Goal: Task Accomplishment & Management: Use online tool/utility

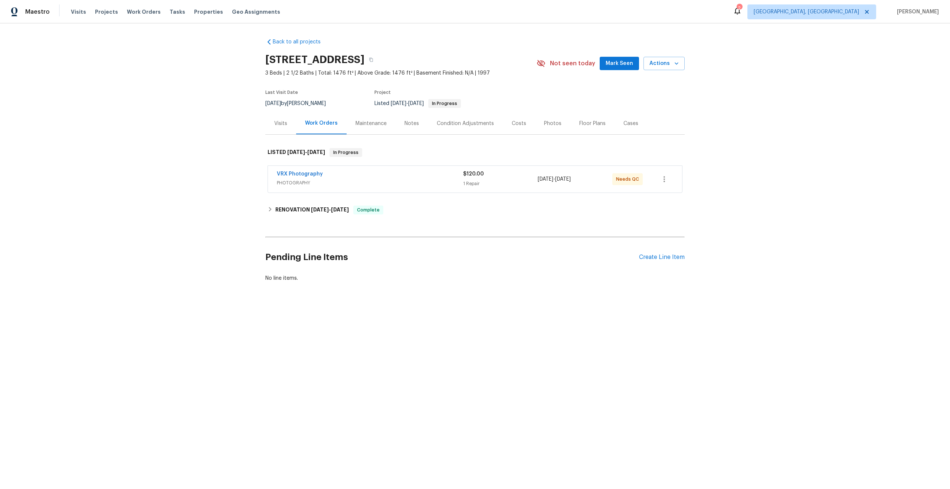
click at [408, 173] on div "VRX Photography" at bounding box center [370, 174] width 186 height 9
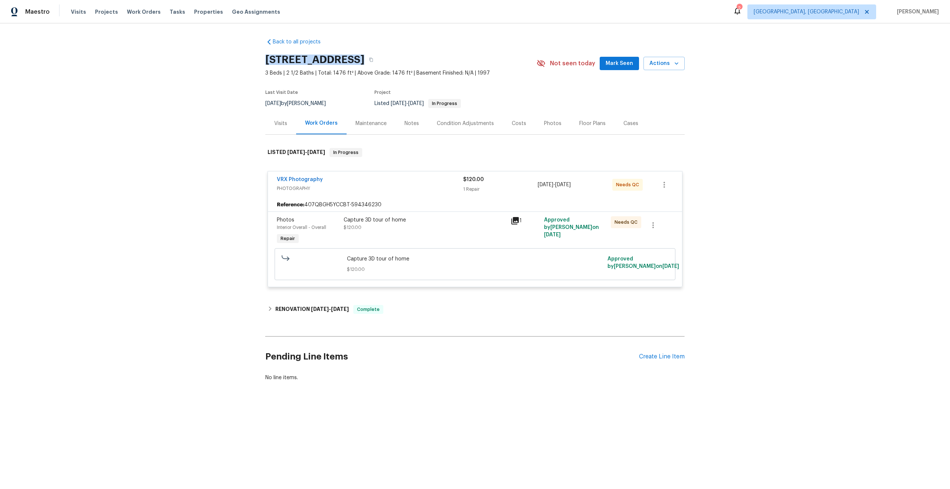
drag, startPoint x: 354, startPoint y: 60, endPoint x: 263, endPoint y: 60, distance: 90.9
click at [263, 60] on div "Back to all projects 14308 SE 7th Way, Vancouver, WA 98683 3 Beds | 2 1/2 Baths…" at bounding box center [475, 227] width 950 height 408
copy h2 "14308 SE 7th Way"
click at [428, 224] on div "Capture 3D tour of home $120.00" at bounding box center [425, 223] width 163 height 15
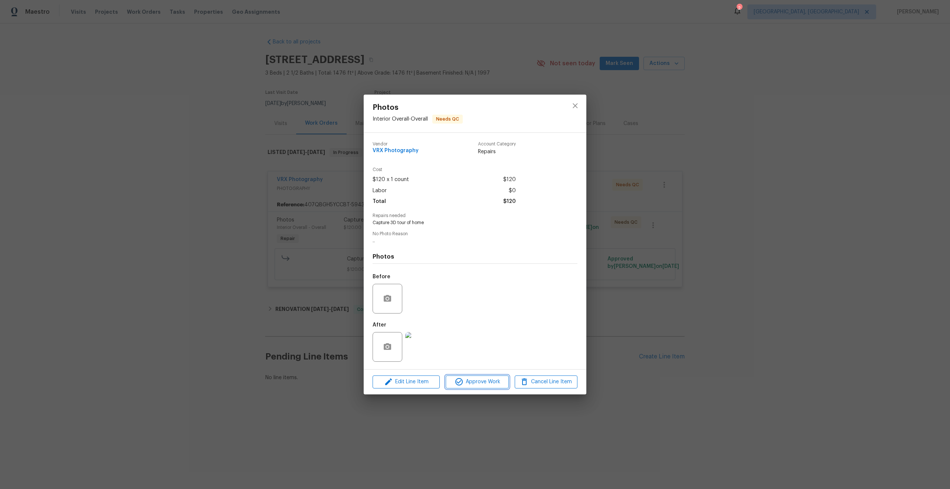
click at [494, 379] on span "Approve Work" at bounding box center [477, 381] width 58 height 9
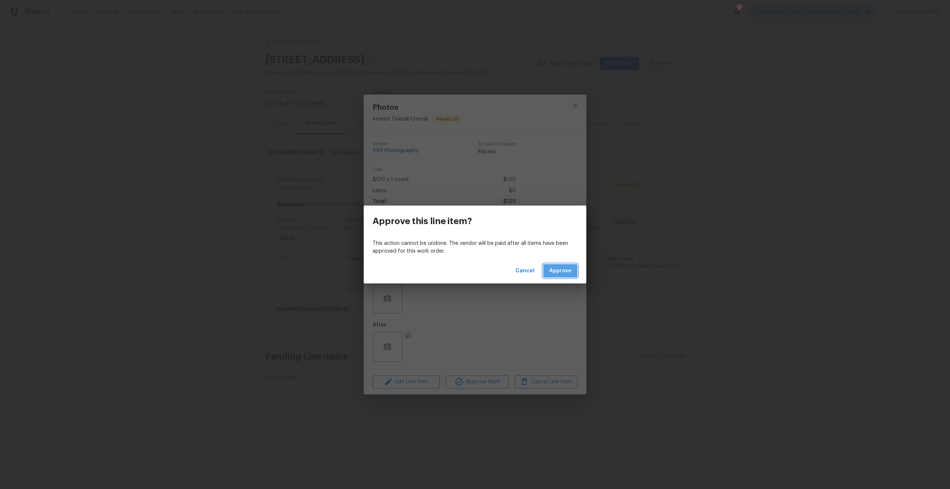
click at [563, 273] on span "Approve" at bounding box center [560, 270] width 22 height 9
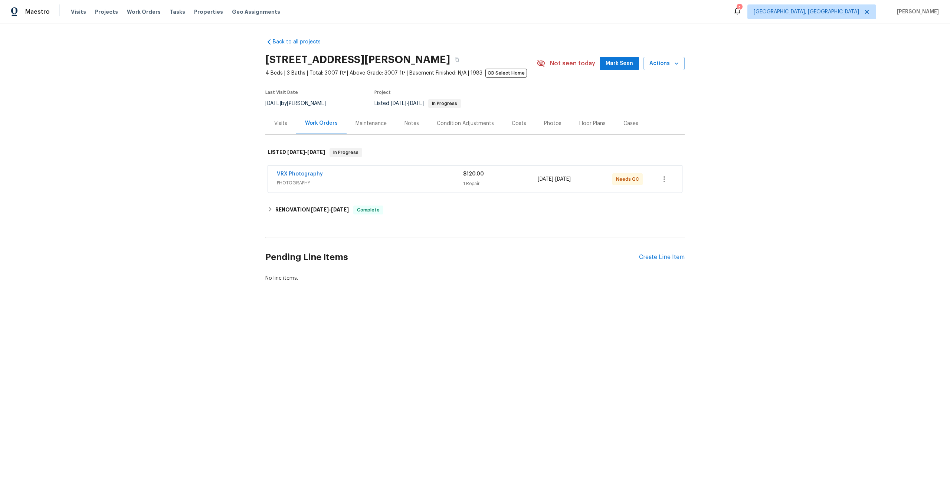
click at [398, 176] on div "VRX Photography" at bounding box center [370, 174] width 186 height 9
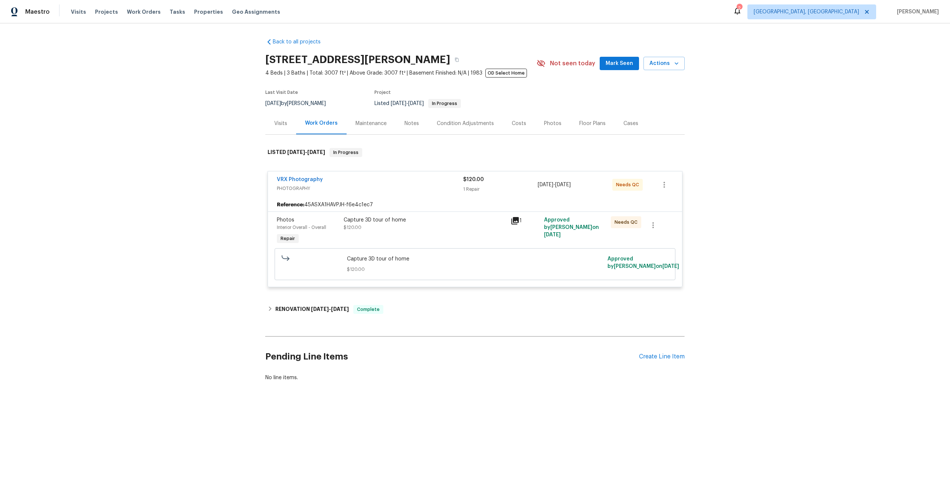
click at [459, 231] on div "Capture 3D tour of home $120.00" at bounding box center [425, 223] width 163 height 15
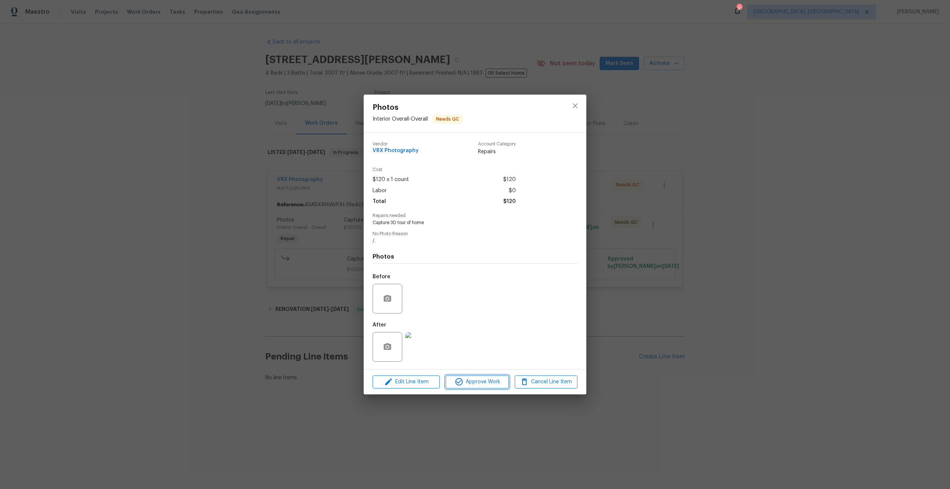
click at [487, 384] on span "Approve Work" at bounding box center [477, 381] width 58 height 9
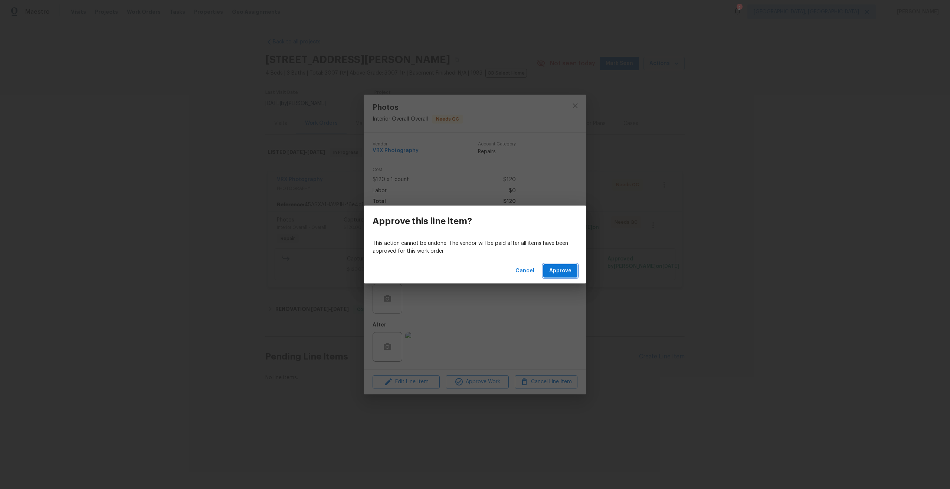
click at [566, 271] on span "Approve" at bounding box center [560, 270] width 22 height 9
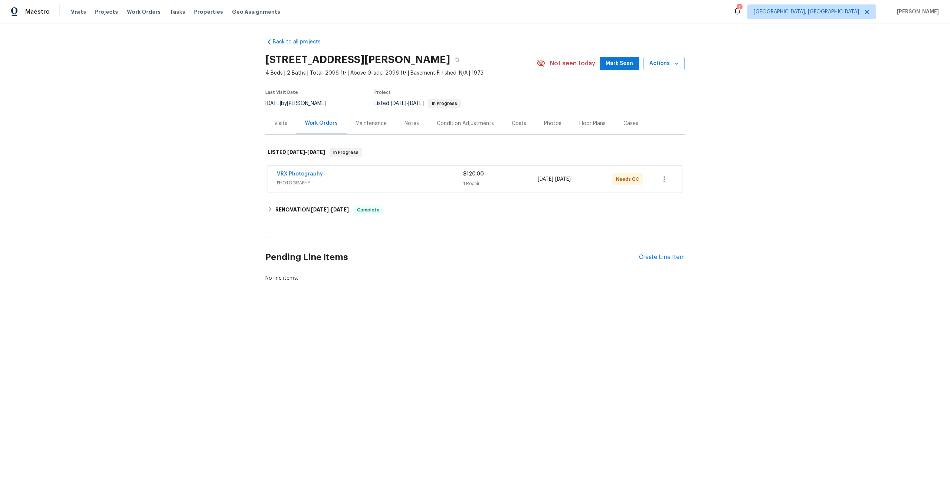
click at [420, 183] on span "PHOTOGRAPHY" at bounding box center [370, 182] width 186 height 7
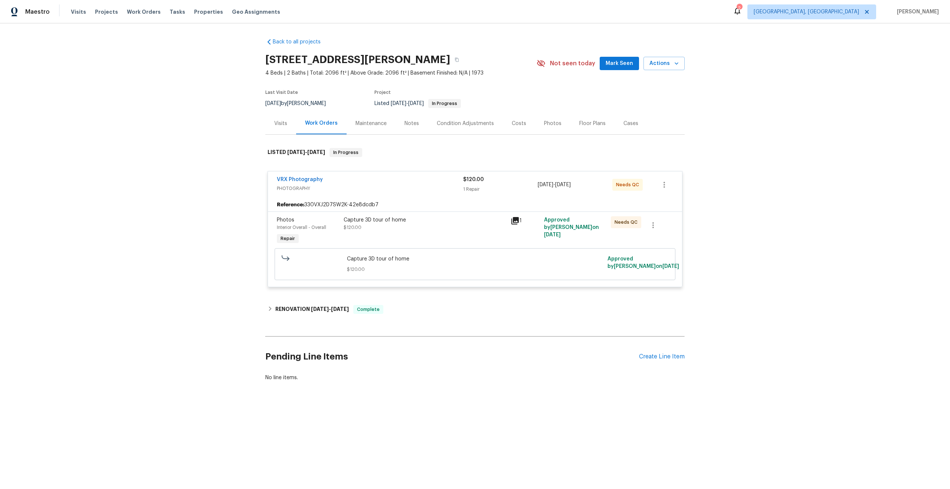
click at [427, 229] on div "Capture 3D tour of home $120.00" at bounding box center [425, 223] width 163 height 15
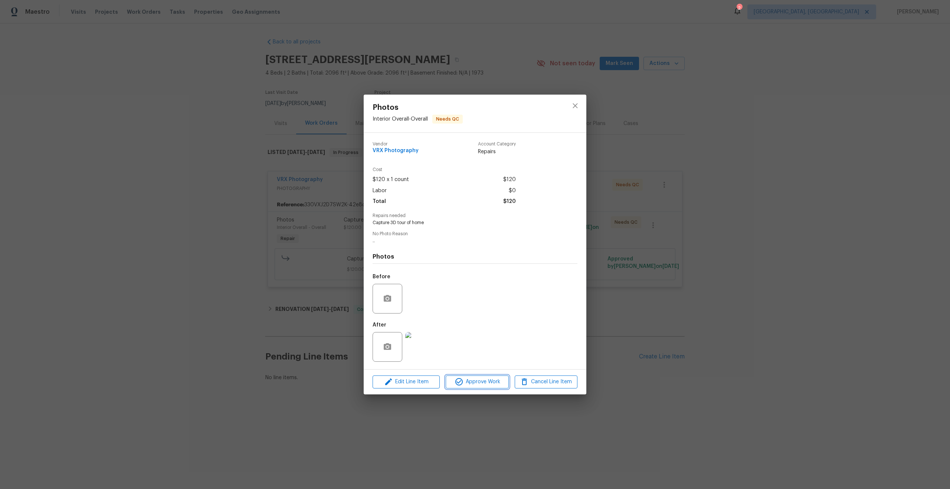
click at [482, 379] on span "Approve Work" at bounding box center [477, 381] width 58 height 9
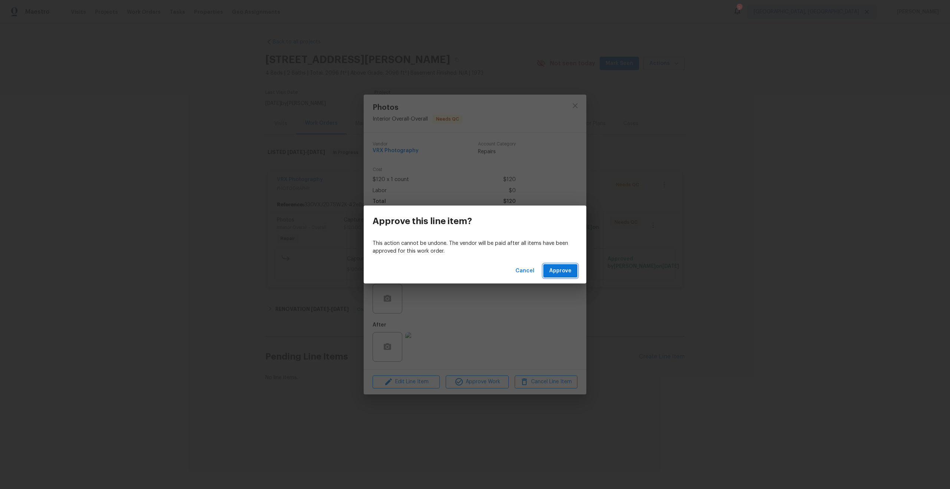
click at [557, 269] on span "Approve" at bounding box center [560, 270] width 22 height 9
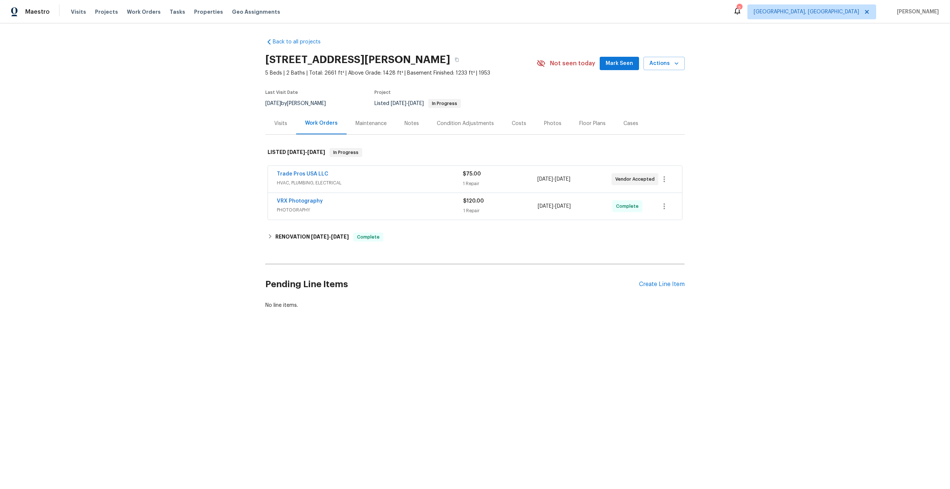
click at [401, 201] on div "VRX Photography" at bounding box center [370, 201] width 186 height 9
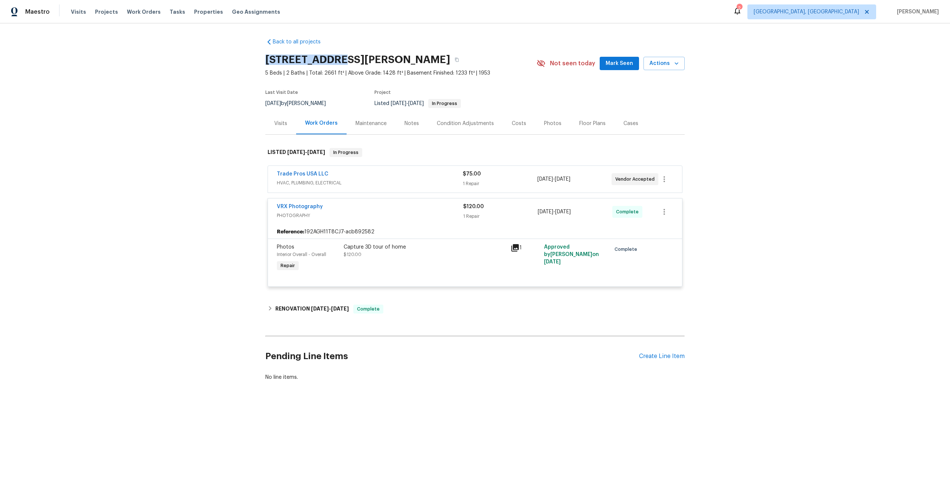
drag, startPoint x: 340, startPoint y: 59, endPoint x: 266, endPoint y: 59, distance: 74.2
click at [266, 59] on h2 "3965 S 2225 W, Roy, UT 84067" at bounding box center [357, 59] width 185 height 7
copy h2 "3965 S 2225 W"
click at [455, 256] on div "Capture 3D tour of home $120.00" at bounding box center [425, 250] width 163 height 15
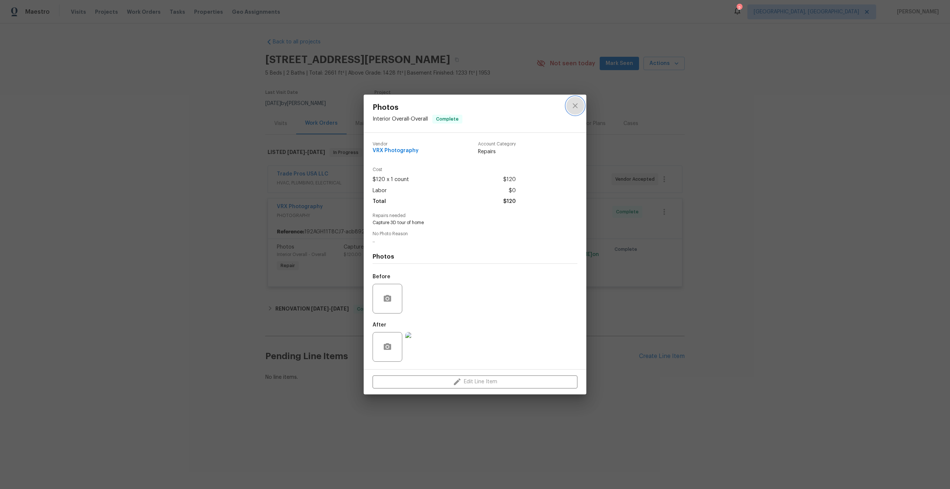
click at [574, 105] on icon "close" at bounding box center [574, 106] width 5 height 5
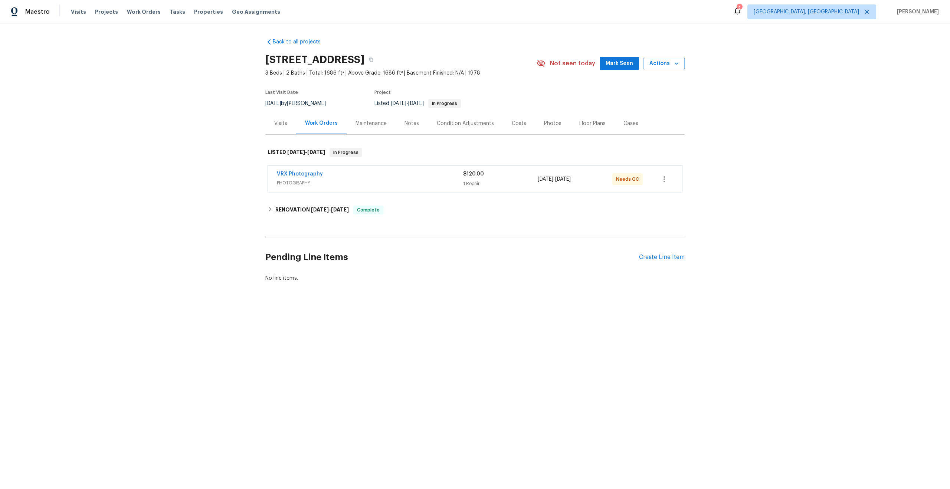
click at [427, 173] on div "VRX Photography" at bounding box center [370, 174] width 186 height 9
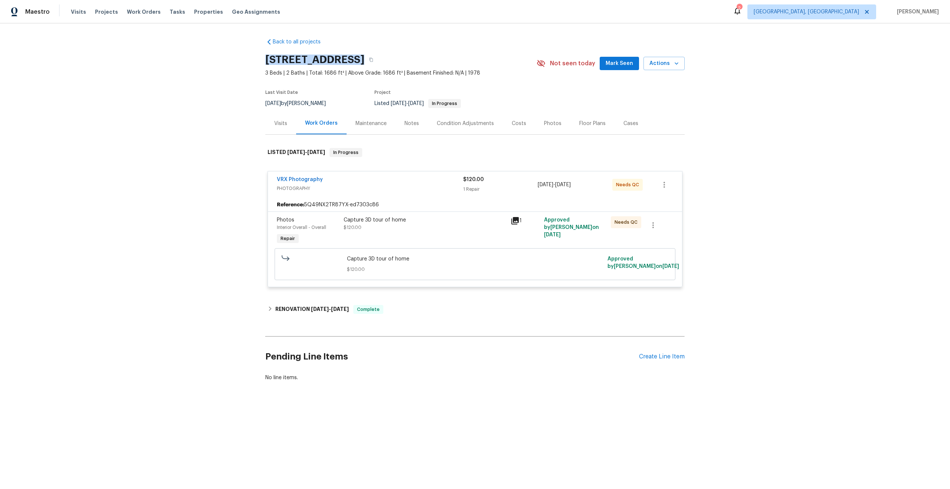
drag, startPoint x: 350, startPoint y: 58, endPoint x: 258, endPoint y: 58, distance: 92.0
click at [258, 58] on div "Back to all projects 300 Woodland Trl, Keller, TX 76248 3 Beds | 2 Baths | Tota…" at bounding box center [475, 227] width 950 height 408
copy h2 "300 Woodland Trl"
click at [473, 230] on div "Capture 3D tour of home $120.00" at bounding box center [425, 223] width 163 height 15
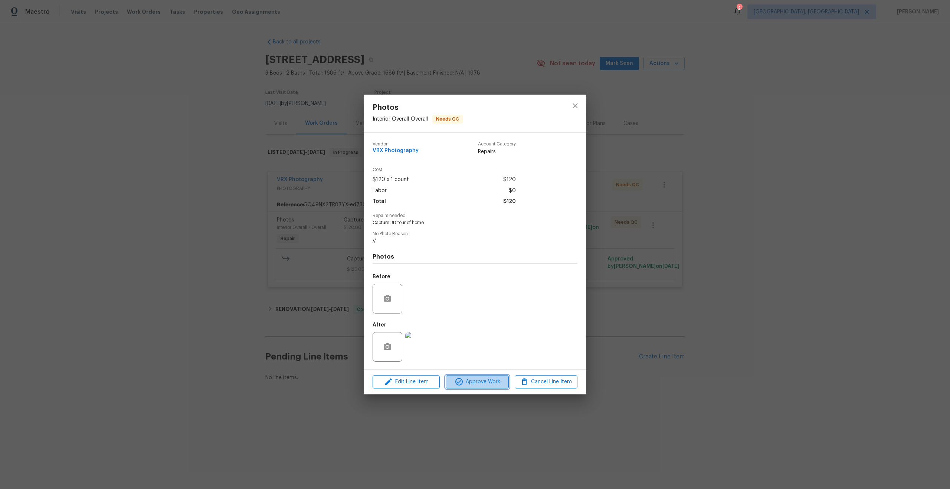
click at [496, 384] on span "Approve Work" at bounding box center [477, 381] width 58 height 9
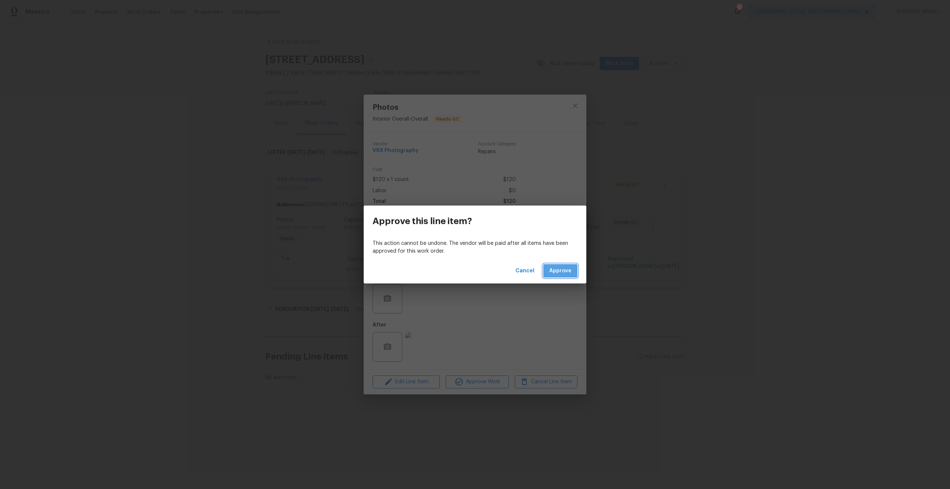
click at [566, 268] on span "Approve" at bounding box center [560, 270] width 22 height 9
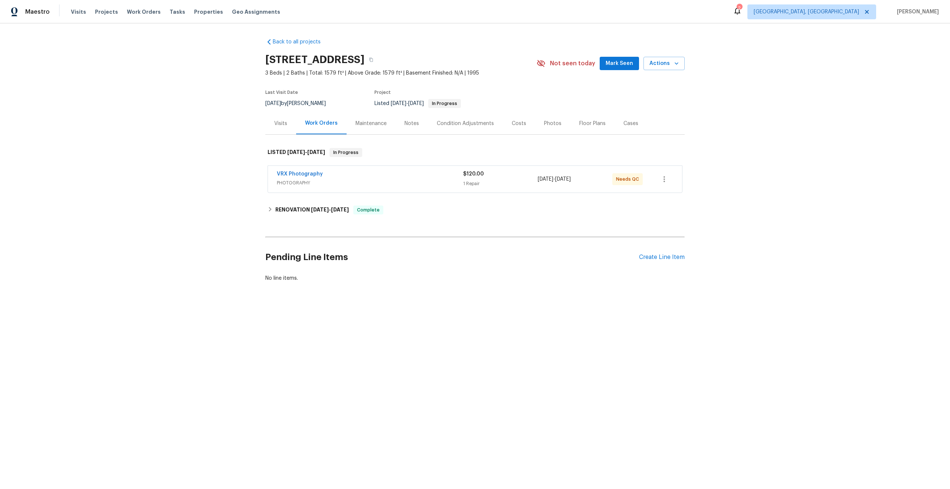
click at [410, 182] on span "PHOTOGRAPHY" at bounding box center [370, 182] width 186 height 7
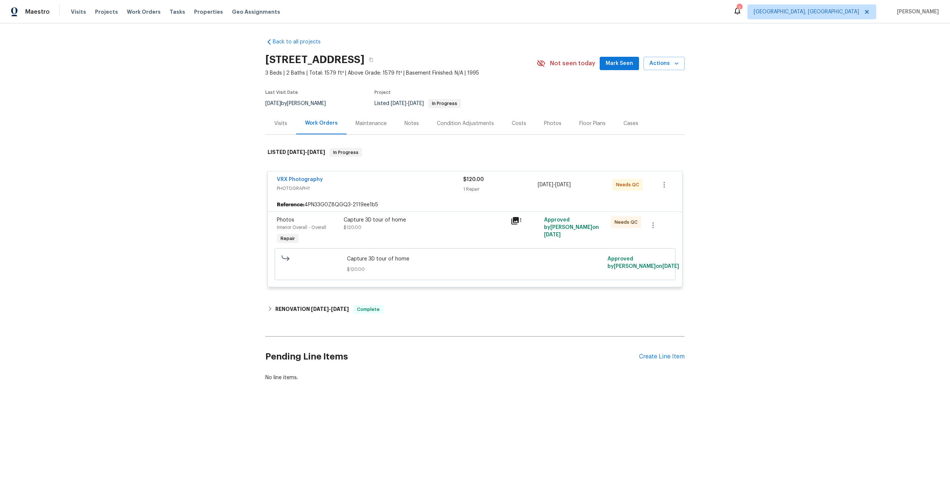
click at [456, 239] on div "Capture 3D tour of home $120.00" at bounding box center [424, 231] width 167 height 34
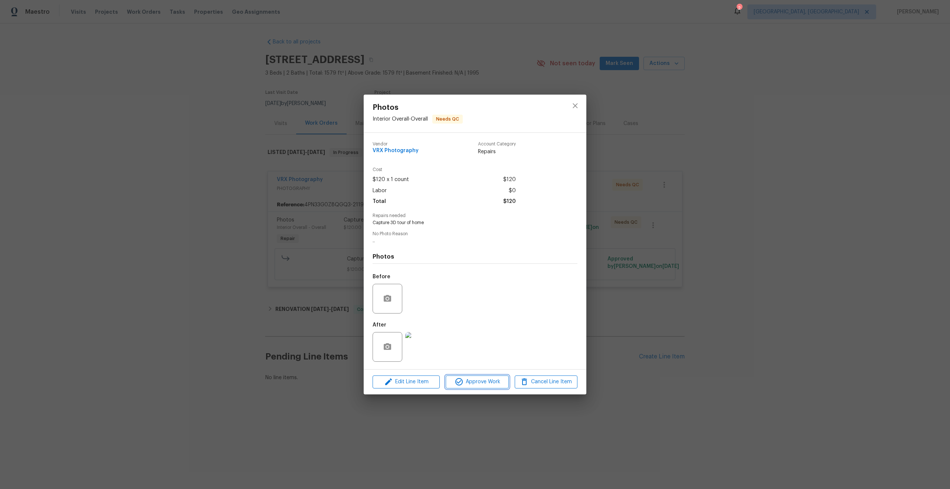
click at [476, 380] on span "Approve Work" at bounding box center [477, 381] width 58 height 9
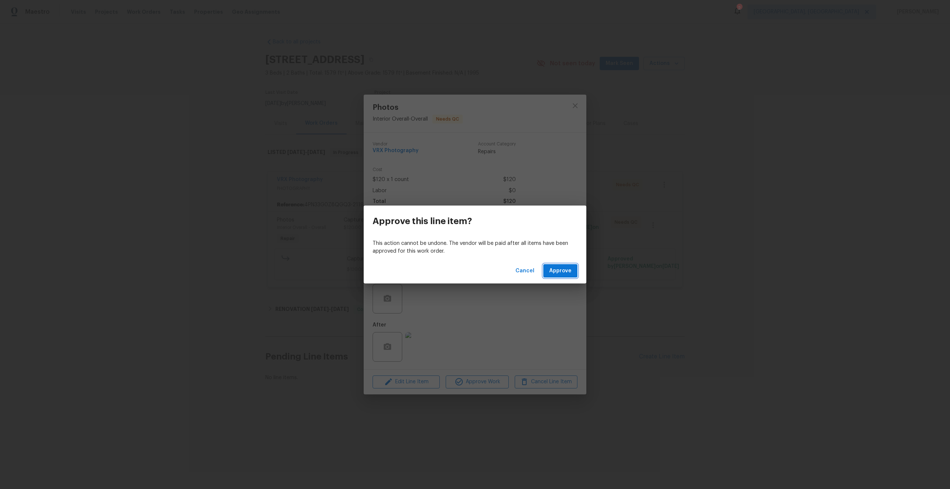
click at [555, 270] on span "Approve" at bounding box center [560, 270] width 22 height 9
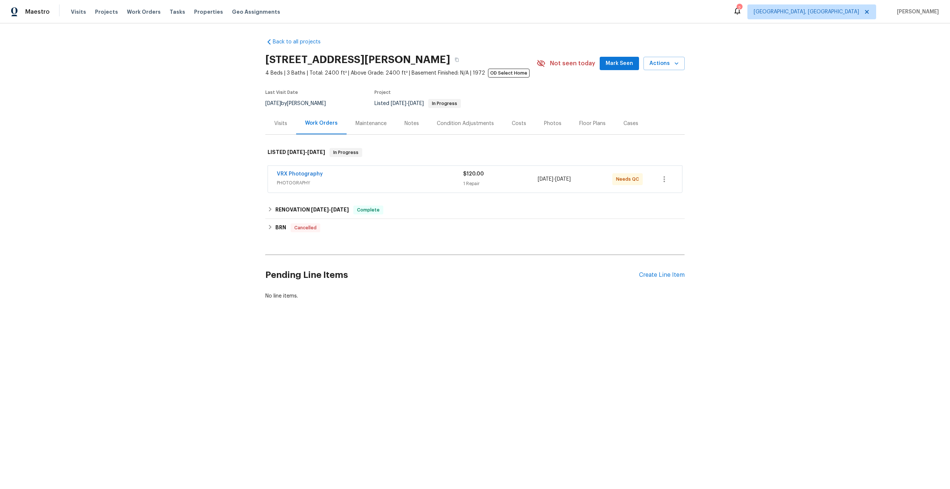
click at [402, 172] on div "VRX Photography" at bounding box center [370, 174] width 186 height 9
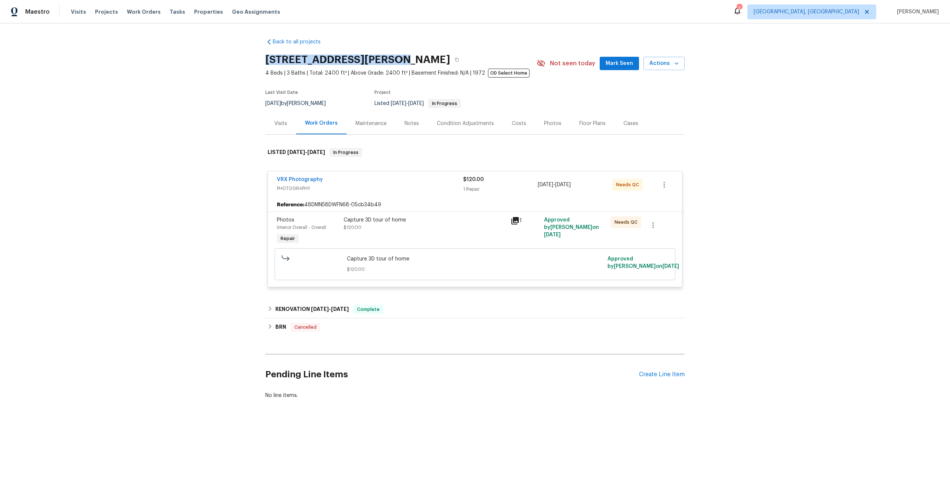
drag, startPoint x: 390, startPoint y: 58, endPoint x: 268, endPoint y: 59, distance: 121.3
click at [268, 59] on h2 "[STREET_ADDRESS][PERSON_NAME]" at bounding box center [357, 59] width 185 height 7
copy h2 "[STREET_ADDRESS][PERSON_NAME]"
click at [422, 226] on div "Capture 3D tour of home $120.00" at bounding box center [425, 223] width 163 height 15
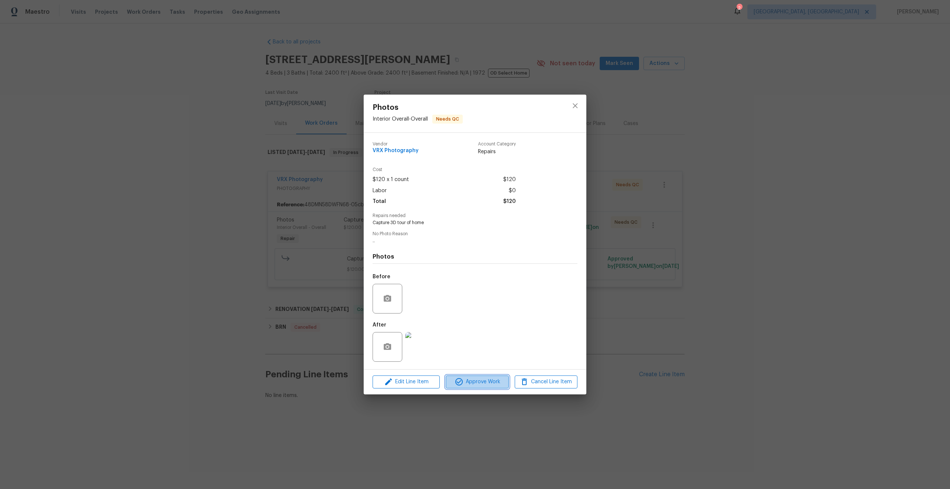
click at [473, 378] on span "Approve Work" at bounding box center [477, 381] width 58 height 9
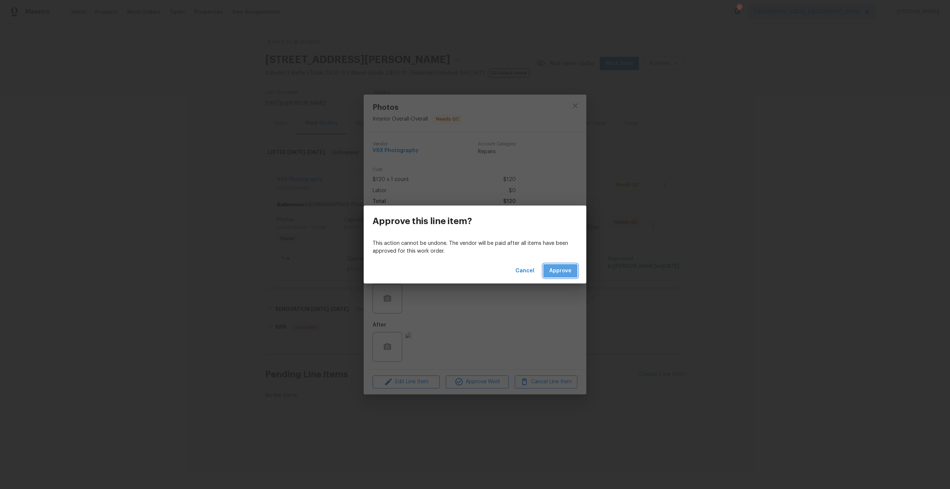
click at [561, 272] on span "Approve" at bounding box center [560, 270] width 22 height 9
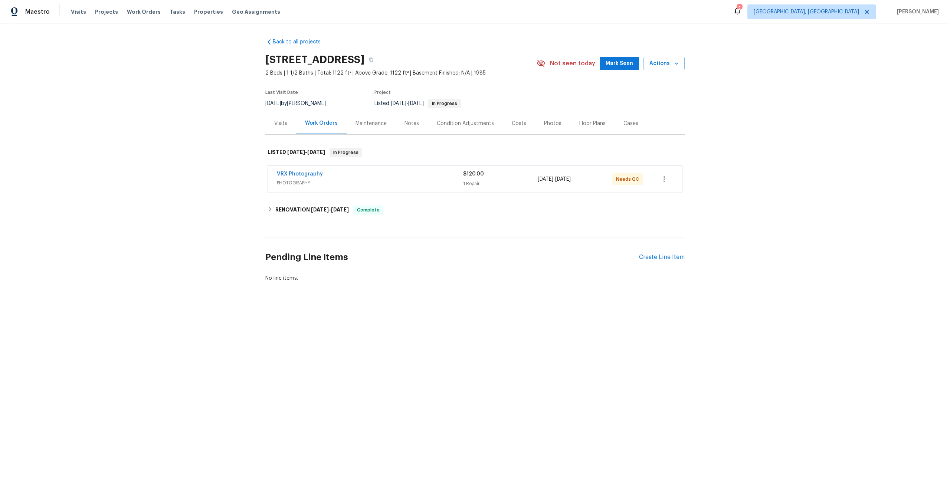
click at [435, 172] on div "VRX Photography" at bounding box center [370, 174] width 186 height 9
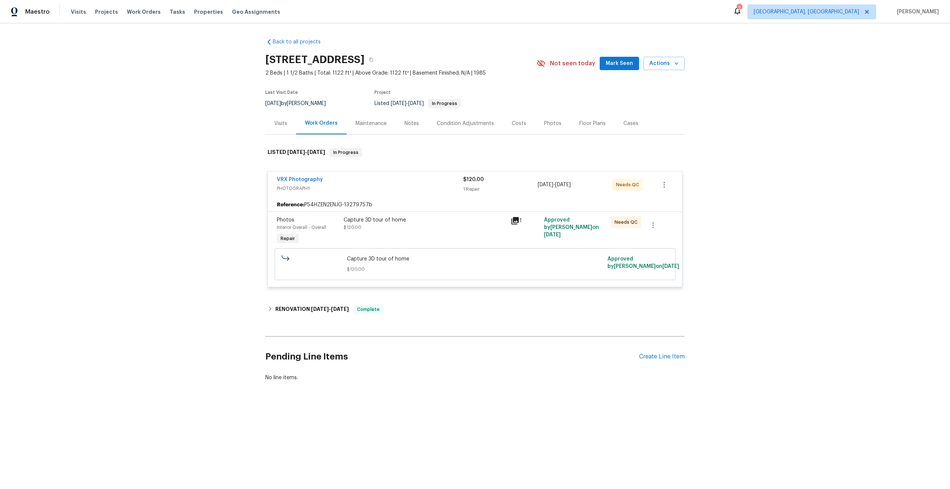
drag, startPoint x: 380, startPoint y: 58, endPoint x: 257, endPoint y: 58, distance: 122.8
click at [257, 58] on div "Back to all projects 1601 N Saba St Unit 271, Chandler, AZ 85225 2 Beds | 1 1/2…" at bounding box center [475, 227] width 950 height 408
copy h2 "1601 N Saba St Unit 271"
click at [445, 221] on div "Capture 3D tour of home" at bounding box center [425, 219] width 163 height 7
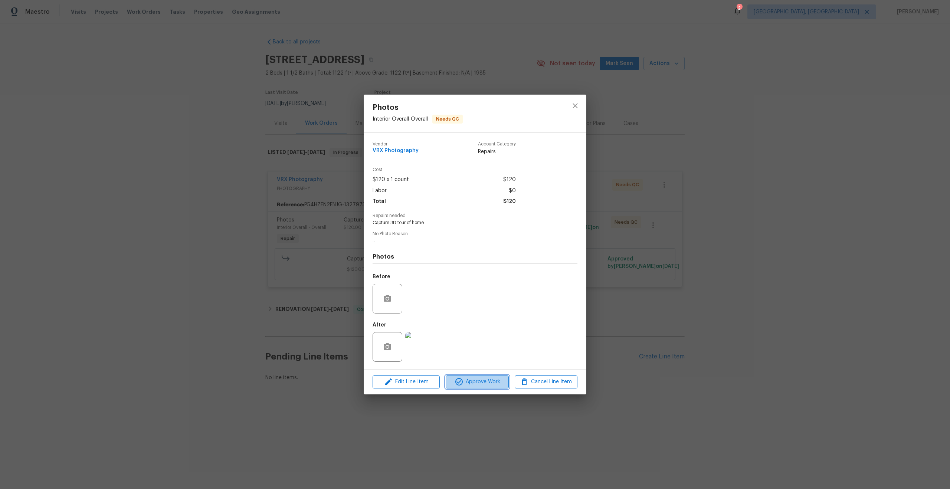
click at [492, 386] on span "Approve Work" at bounding box center [477, 381] width 58 height 9
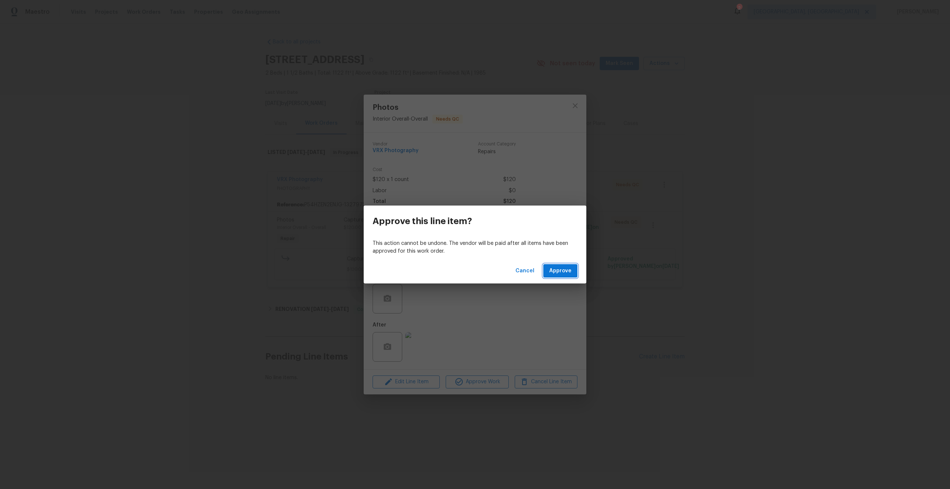
click at [562, 272] on span "Approve" at bounding box center [560, 270] width 22 height 9
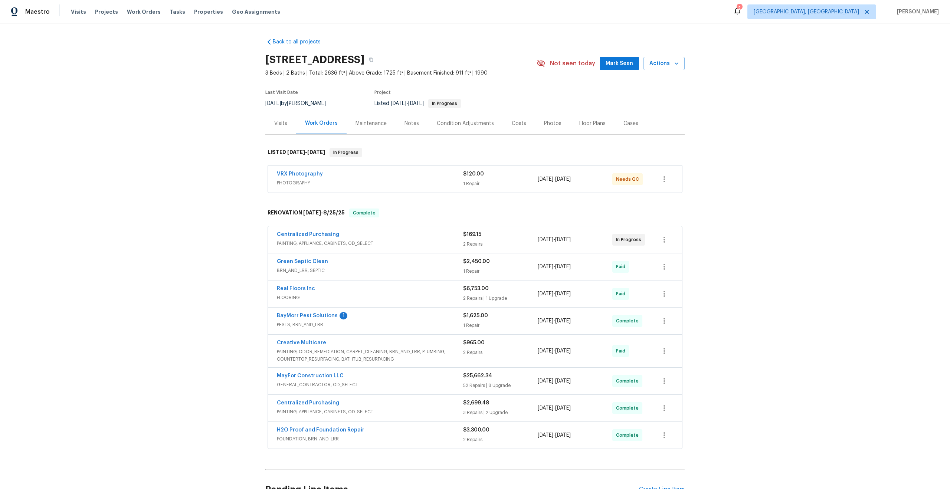
click at [397, 179] on span "PHOTOGRAPHY" at bounding box center [370, 182] width 186 height 7
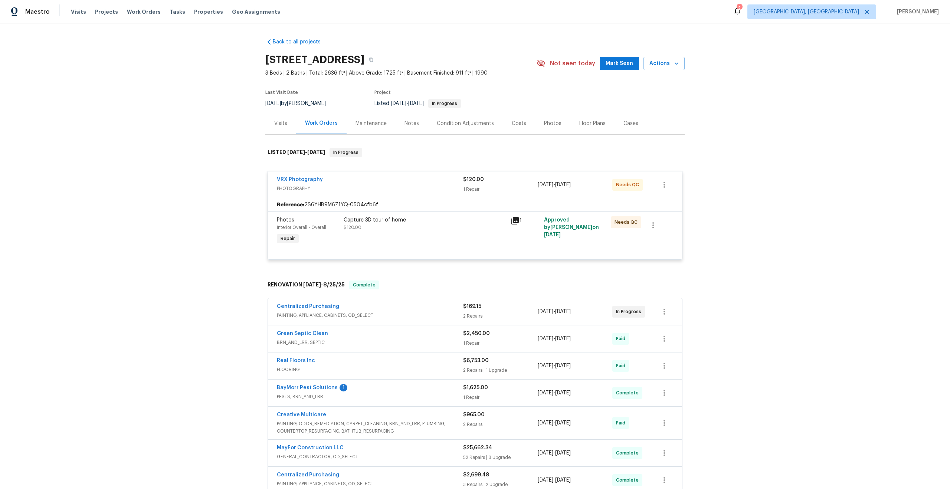
drag, startPoint x: 357, startPoint y: 60, endPoint x: 261, endPoint y: 59, distance: 95.7
click at [261, 59] on div "Back to all projects 125 Johnsons Walk, Stockbridge, GA 30281 3 Beds | 2 Baths …" at bounding box center [475, 256] width 950 height 466
copy h2 "125 Johnsons Walk"
click at [433, 223] on div "Capture 3D tour of home" at bounding box center [425, 219] width 163 height 7
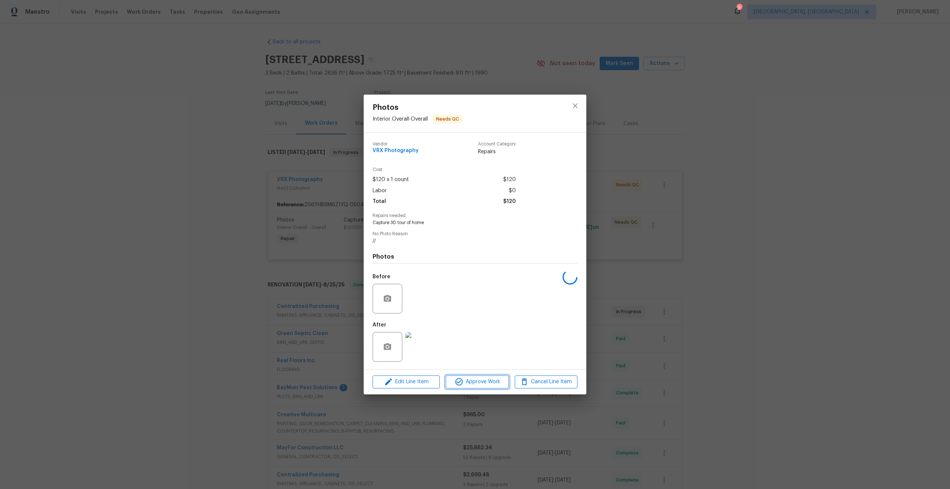
click at [488, 380] on span "Approve Work" at bounding box center [477, 381] width 58 height 9
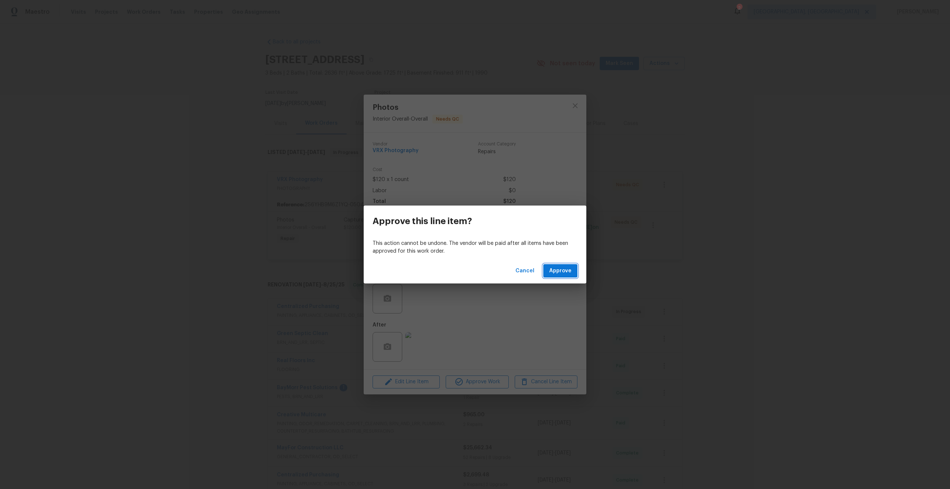
click at [560, 269] on span "Approve" at bounding box center [560, 270] width 22 height 9
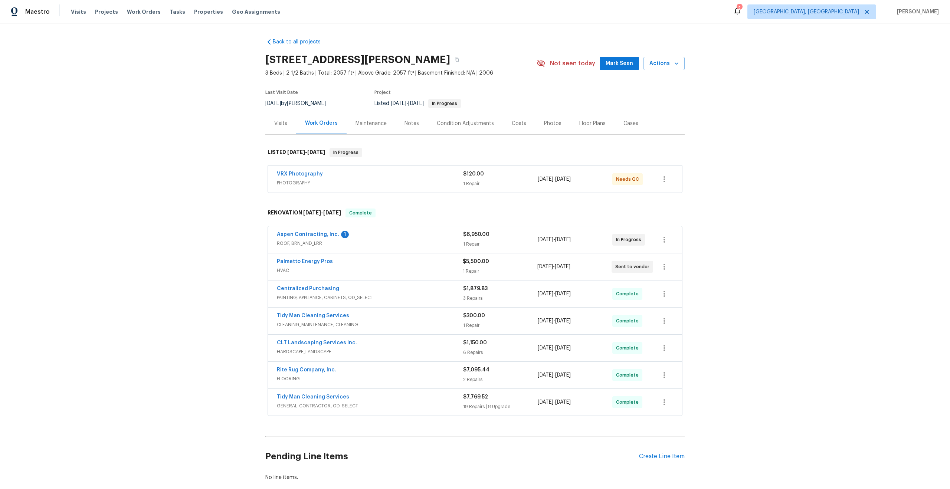
click at [420, 181] on span "PHOTOGRAPHY" at bounding box center [370, 182] width 186 height 7
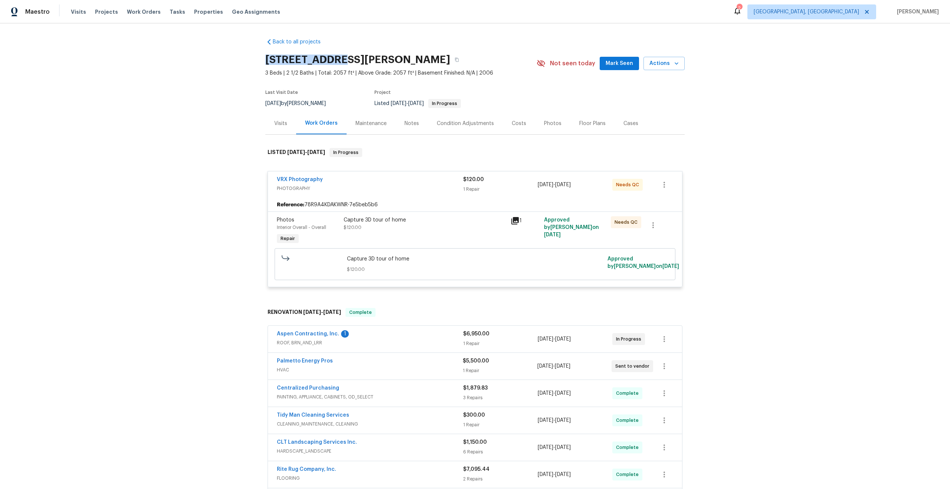
drag, startPoint x: 333, startPoint y: 58, endPoint x: 261, endPoint y: 58, distance: 72.0
click at [261, 58] on div "Back to all projects 112 Wesley Ct, Lexington, SC 29073 3 Beds | 2 1/2 Baths | …" at bounding box center [475, 256] width 950 height 466
copy h2 "112 Wesley Ct"
click at [451, 225] on div "Capture 3D tour of home $120.00" at bounding box center [425, 223] width 163 height 15
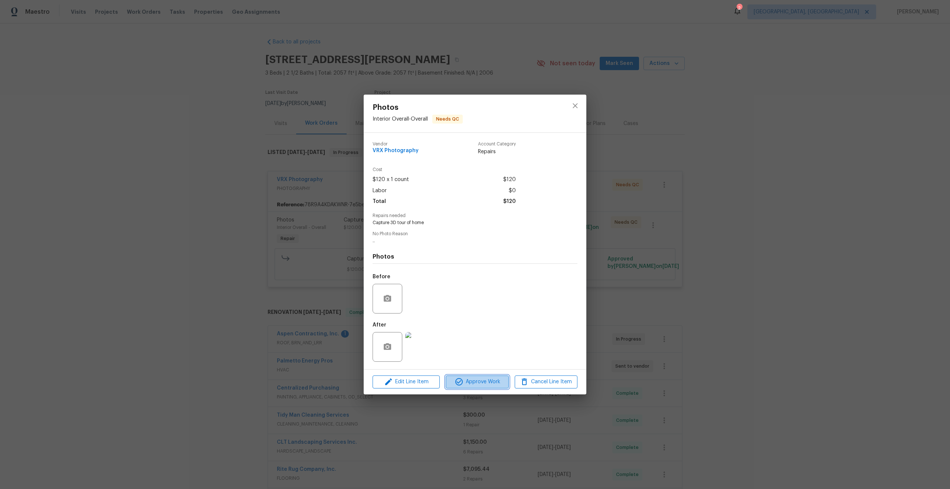
click at [483, 382] on span "Approve Work" at bounding box center [477, 381] width 58 height 9
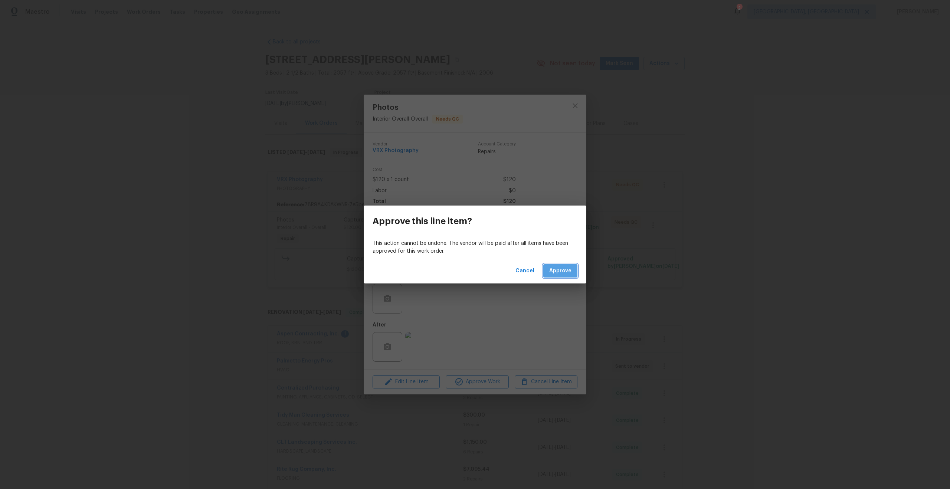
click at [562, 265] on button "Approve" at bounding box center [560, 271] width 34 height 14
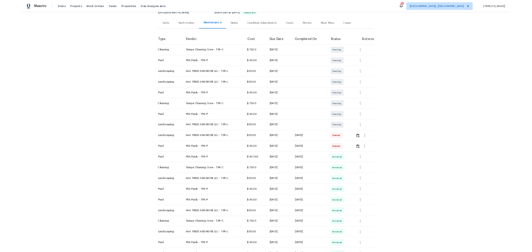
scroll to position [86, 0]
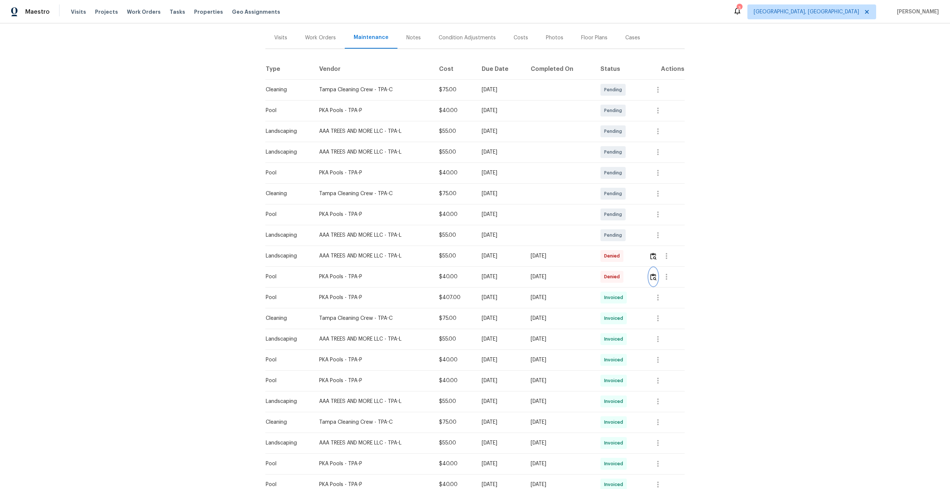
click at [655, 278] on img "button" at bounding box center [653, 276] width 6 height 7
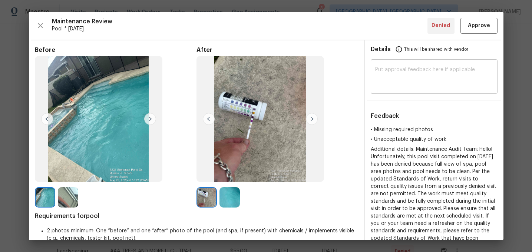
click at [416, 73] on textarea at bounding box center [434, 77] width 118 height 21
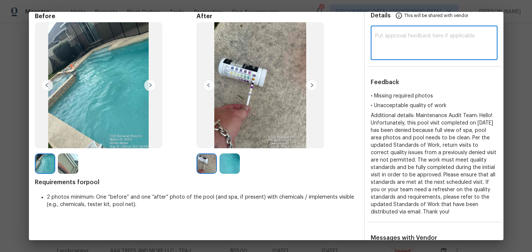
scroll to position [0, 0]
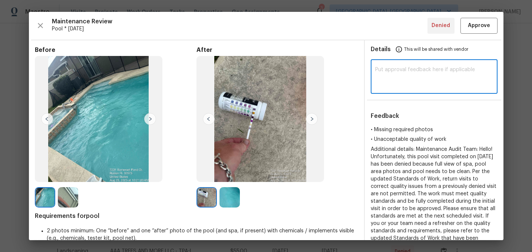
click at [411, 73] on textarea at bounding box center [434, 77] width 118 height 21
type textarea "H"
type textarea "Maintenance Audit Team: After further review we approve this visit now."
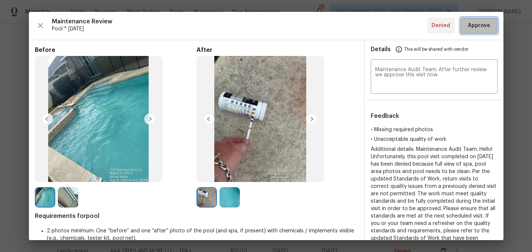
click at [479, 24] on span "Approve" at bounding box center [479, 25] width 22 height 9
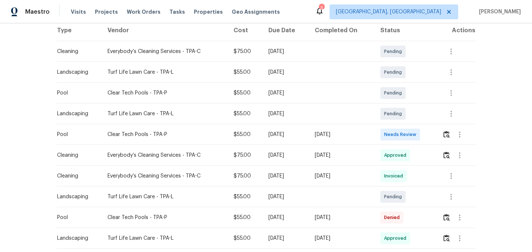
scroll to position [188, 0]
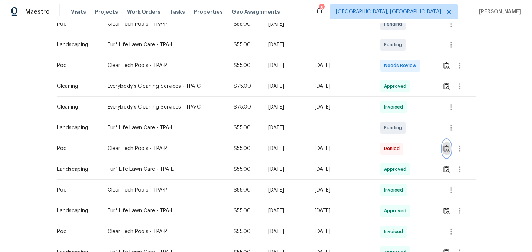
click at [450, 149] on img "button" at bounding box center [447, 148] width 6 height 7
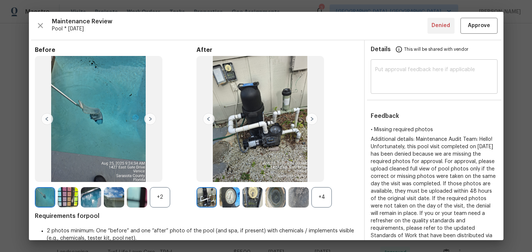
click at [404, 70] on textarea at bounding box center [434, 77] width 118 height 21
paste textarea "Maintenance Audit Team: Hi Team This visit has been approved after further audi…"
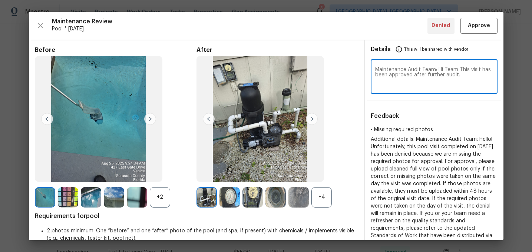
type textarea "Maintenance Audit Team: Hi Team This visit has been approved after further audi…"
click at [479, 27] on span "Approve" at bounding box center [479, 25] width 22 height 9
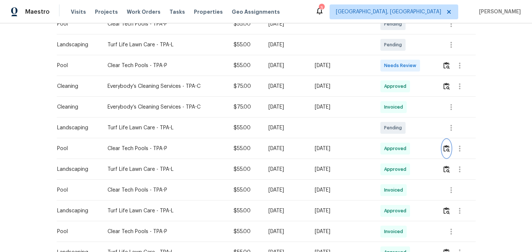
click at [448, 149] on img "button" at bounding box center [447, 148] width 6 height 7
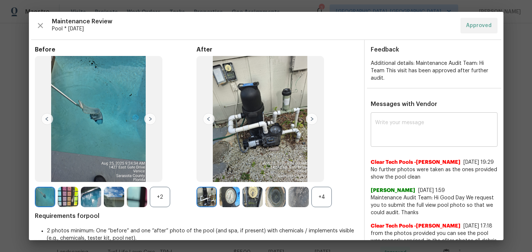
click at [434, 131] on textarea at bounding box center [434, 130] width 118 height 21
